Goal: Task Accomplishment & Management: Use online tool/utility

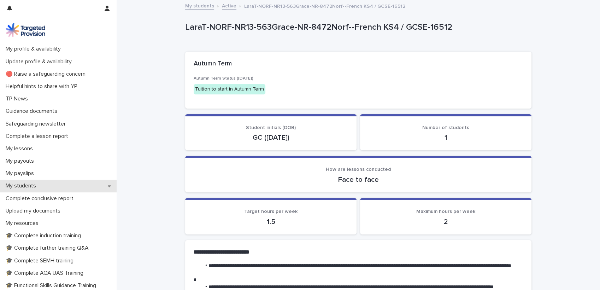
click at [35, 185] on p "My students" at bounding box center [22, 185] width 39 height 7
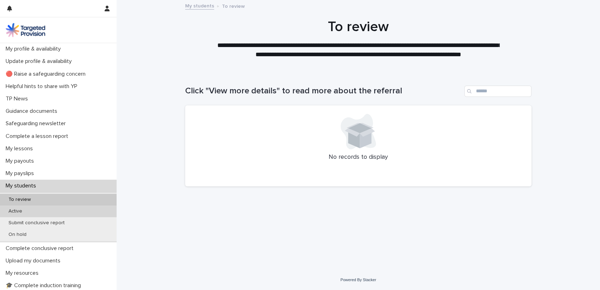
click at [22, 212] on p "Active" at bounding box center [15, 211] width 25 height 6
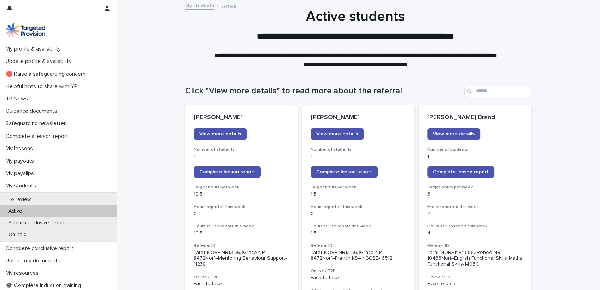
click at [22, 212] on p "Active" at bounding box center [15, 211] width 25 height 6
click at [454, 174] on span "Complete lesson report" at bounding box center [461, 171] width 56 height 5
click at [324, 168] on link "Complete lesson report" at bounding box center [344, 171] width 67 height 11
